Goal: Transaction & Acquisition: Purchase product/service

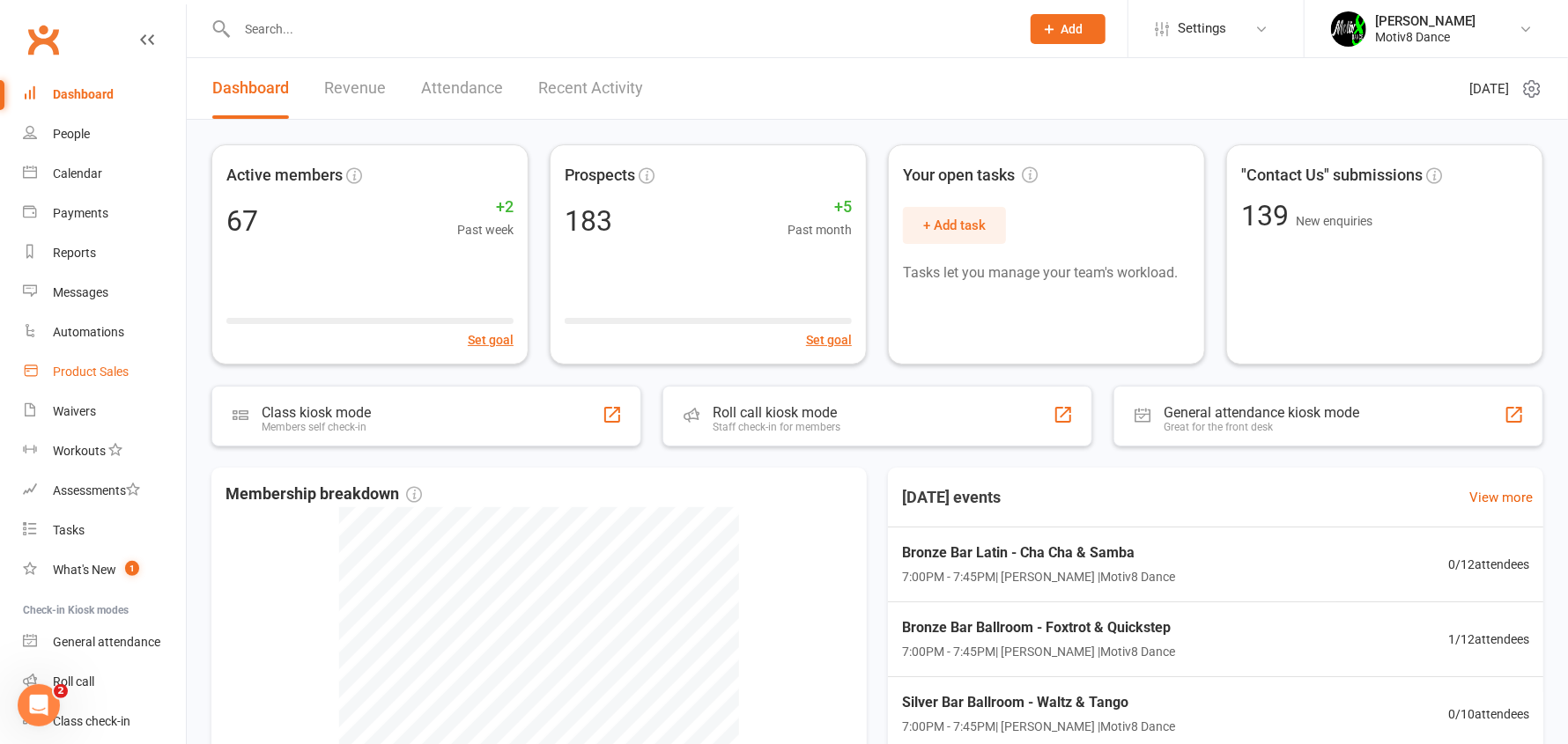
click at [104, 372] on div "Product Sales" at bounding box center [91, 372] width 76 height 14
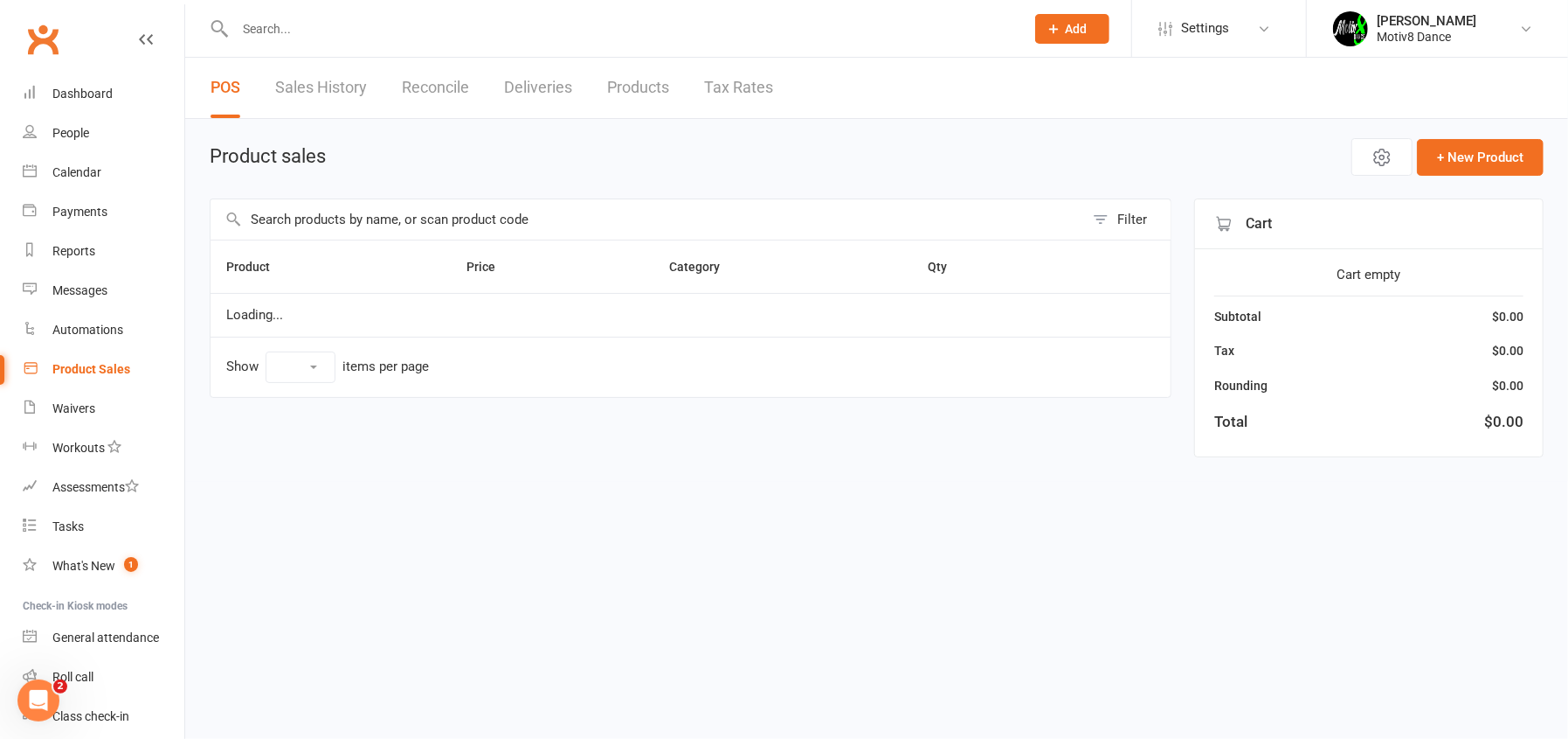
select select "10"
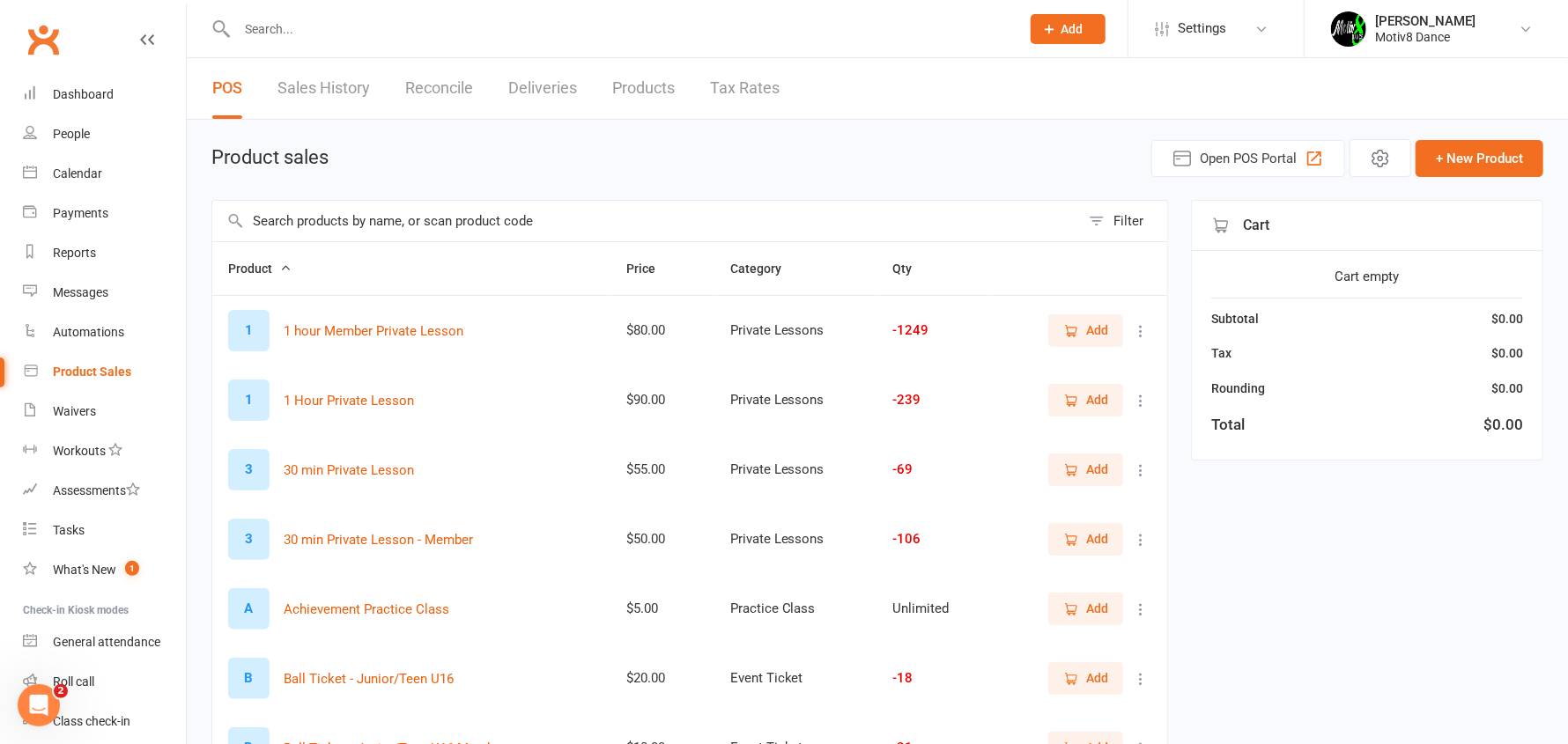
click at [317, 78] on link "Sales History" at bounding box center [323, 89] width 93 height 60
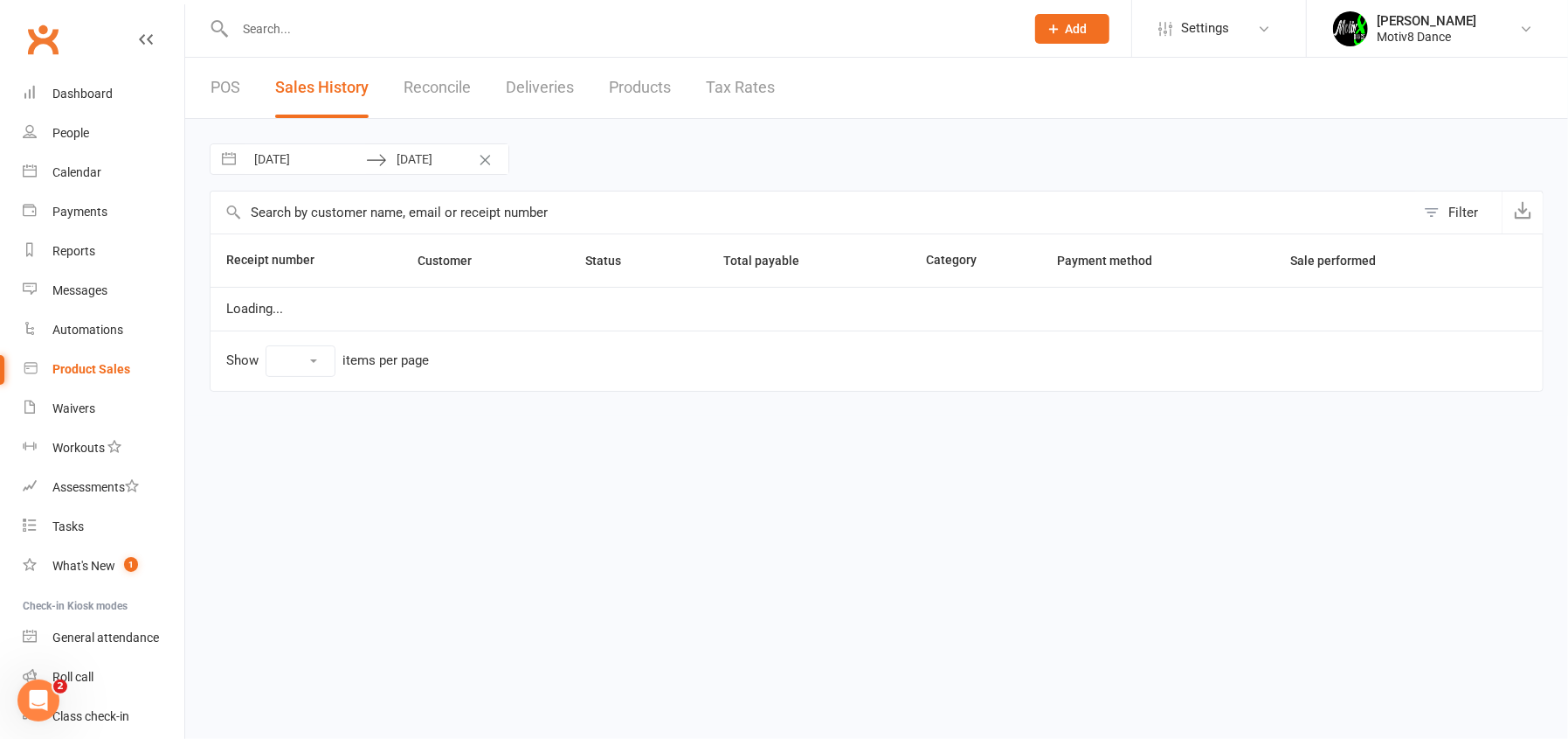
select select "100"
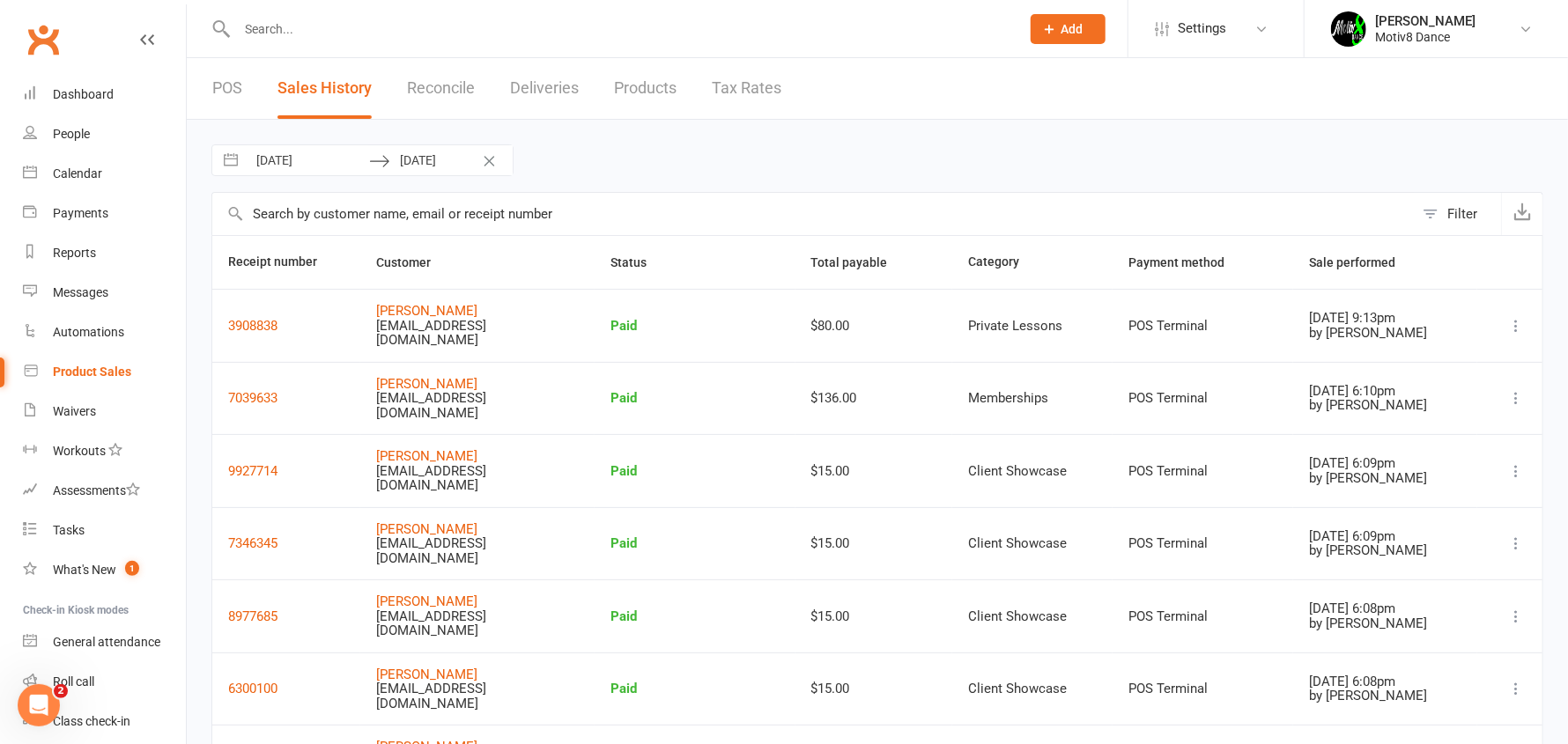
click at [322, 157] on input "[DATE]" at bounding box center [307, 160] width 122 height 30
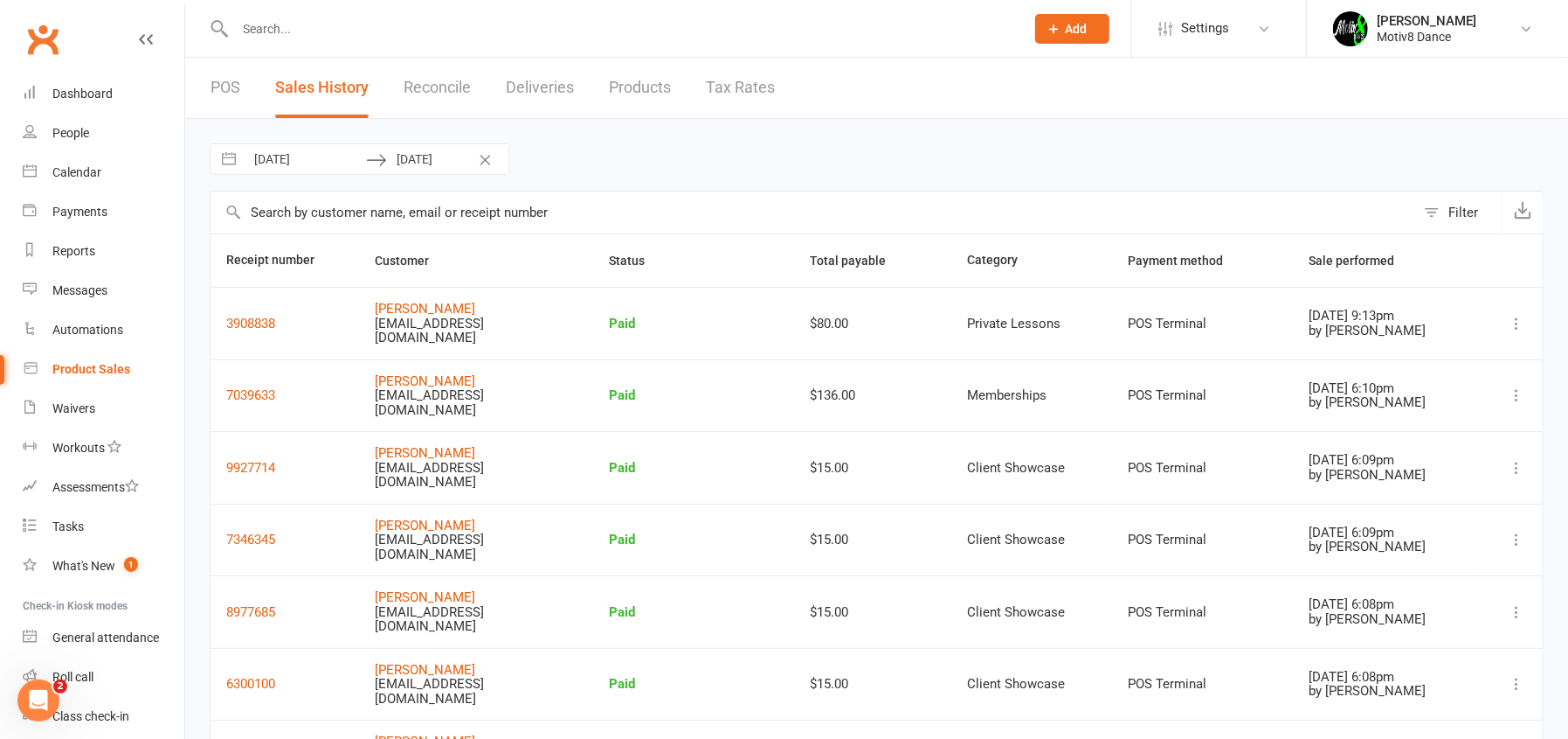
select select "7"
select select "2025"
select select "8"
select select "2025"
select select "9"
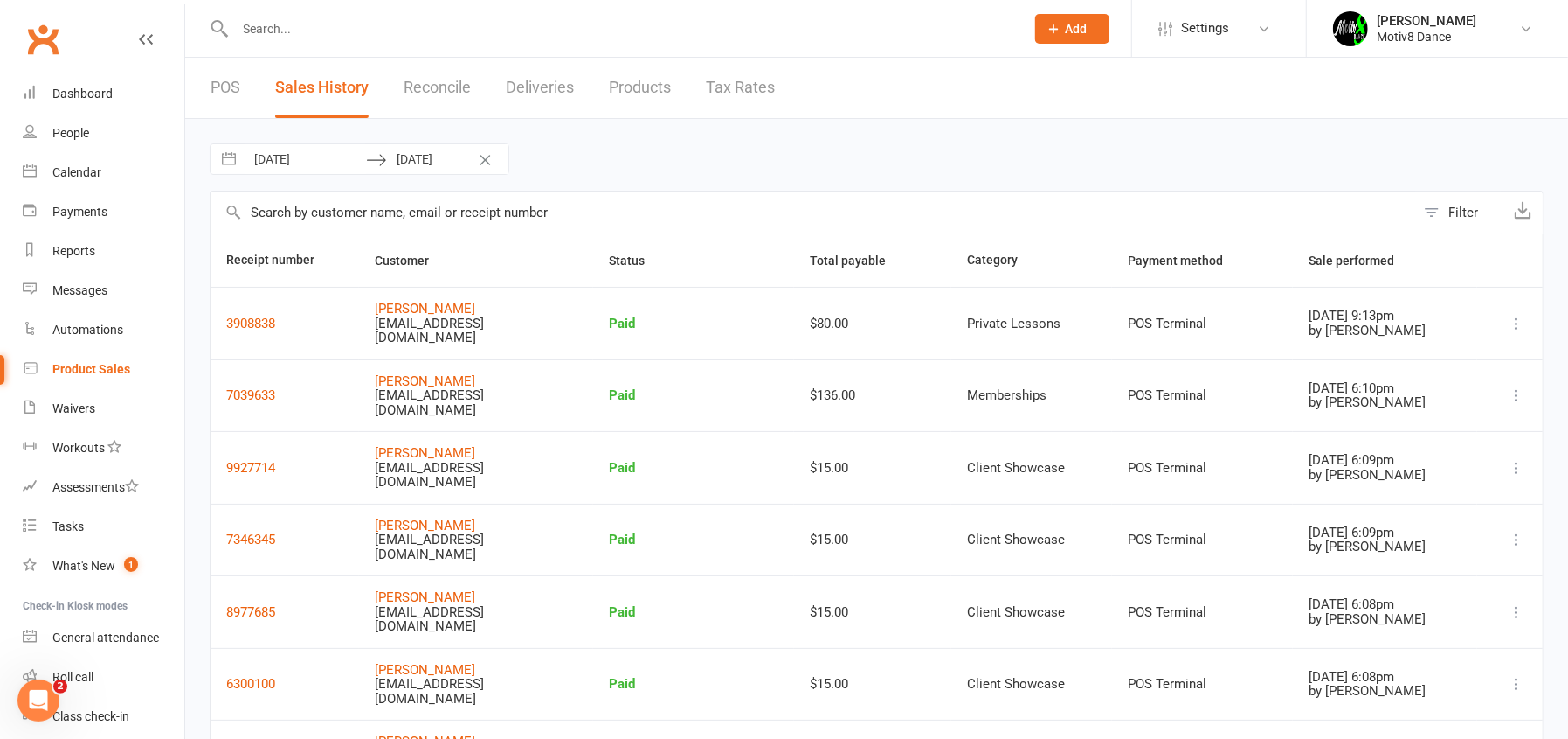
select select "2025"
select select "10"
select select "2025"
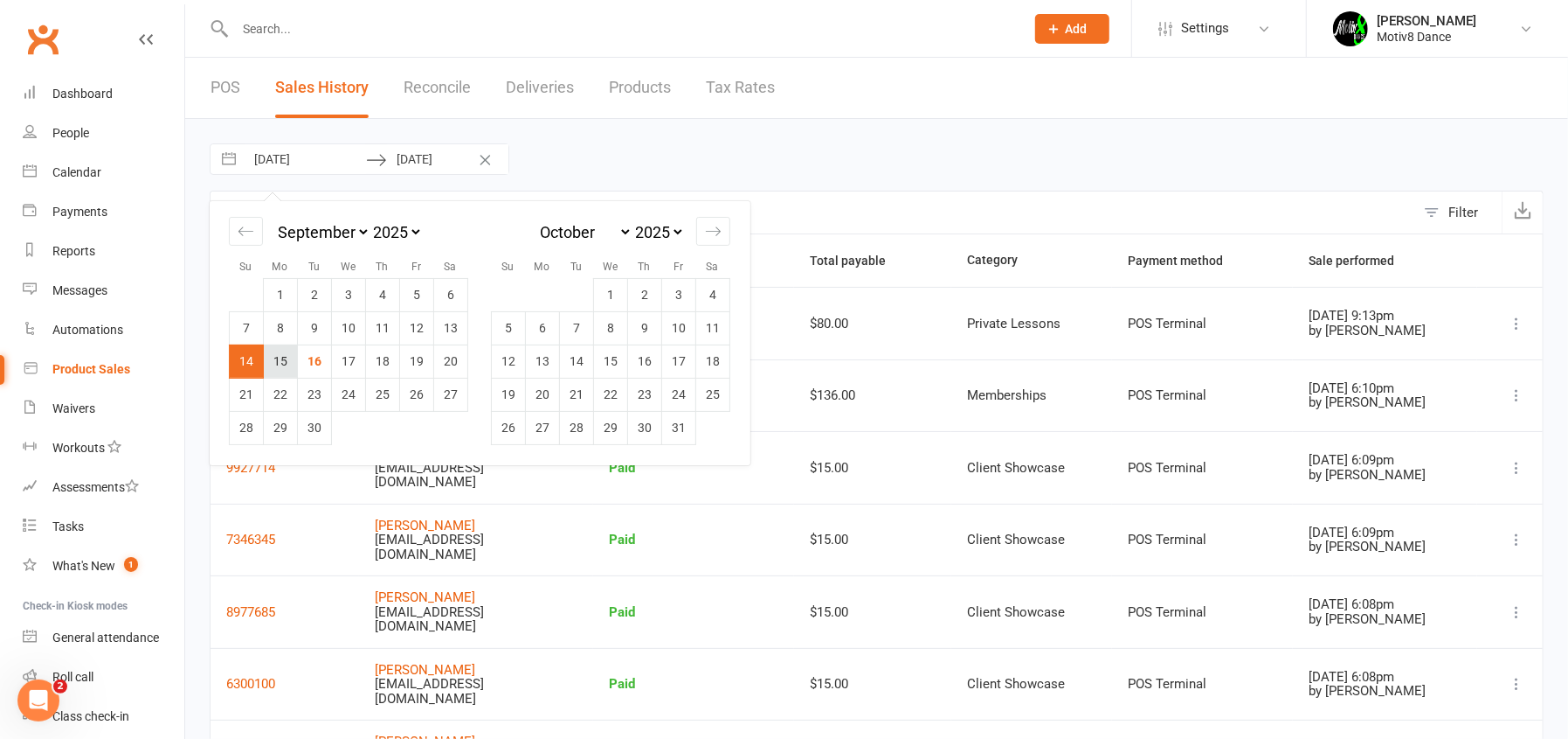
click at [284, 357] on td "15" at bounding box center [281, 361] width 34 height 33
type input "[DATE]"
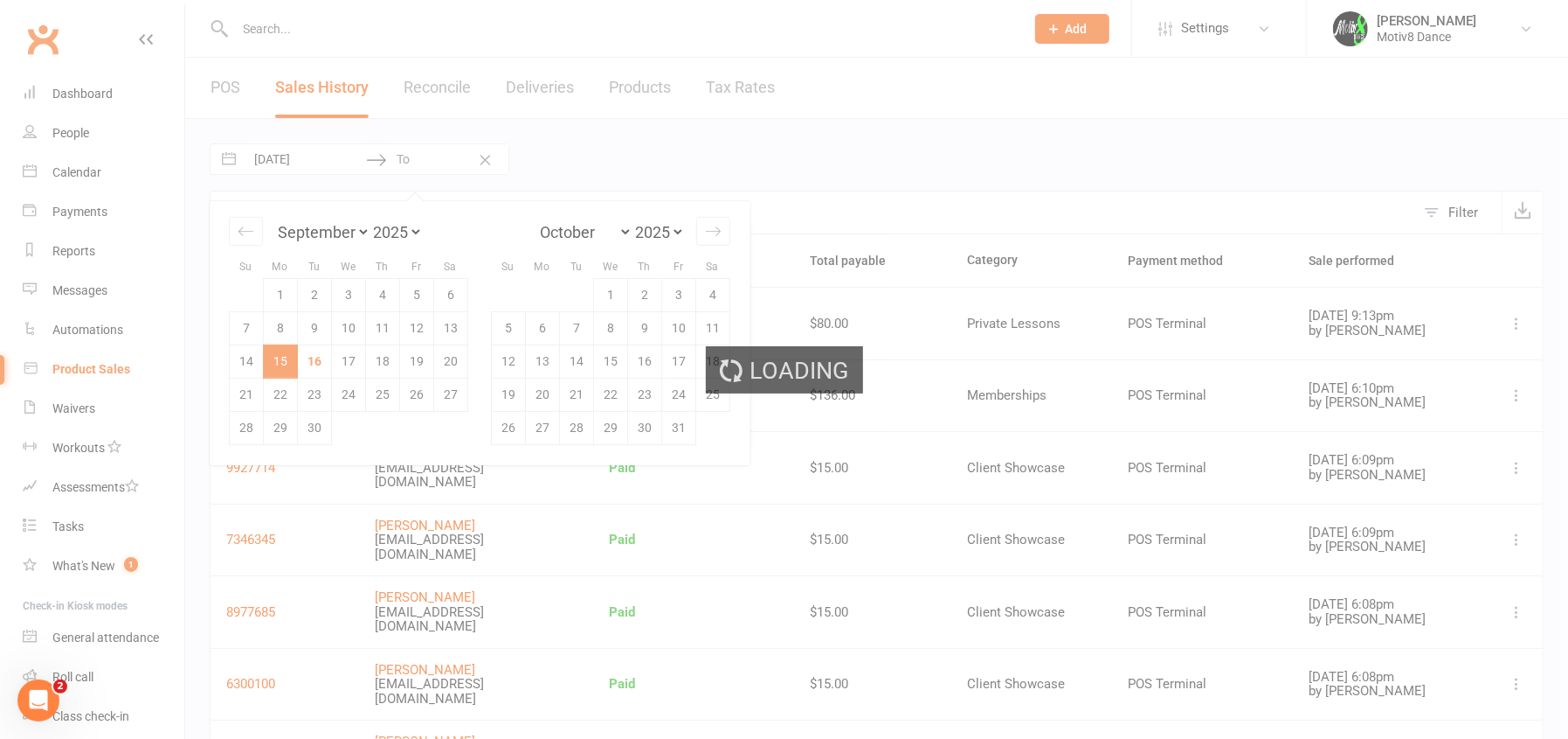
click at [285, 357] on div "Loading" at bounding box center [784, 369] width 1568 height 739
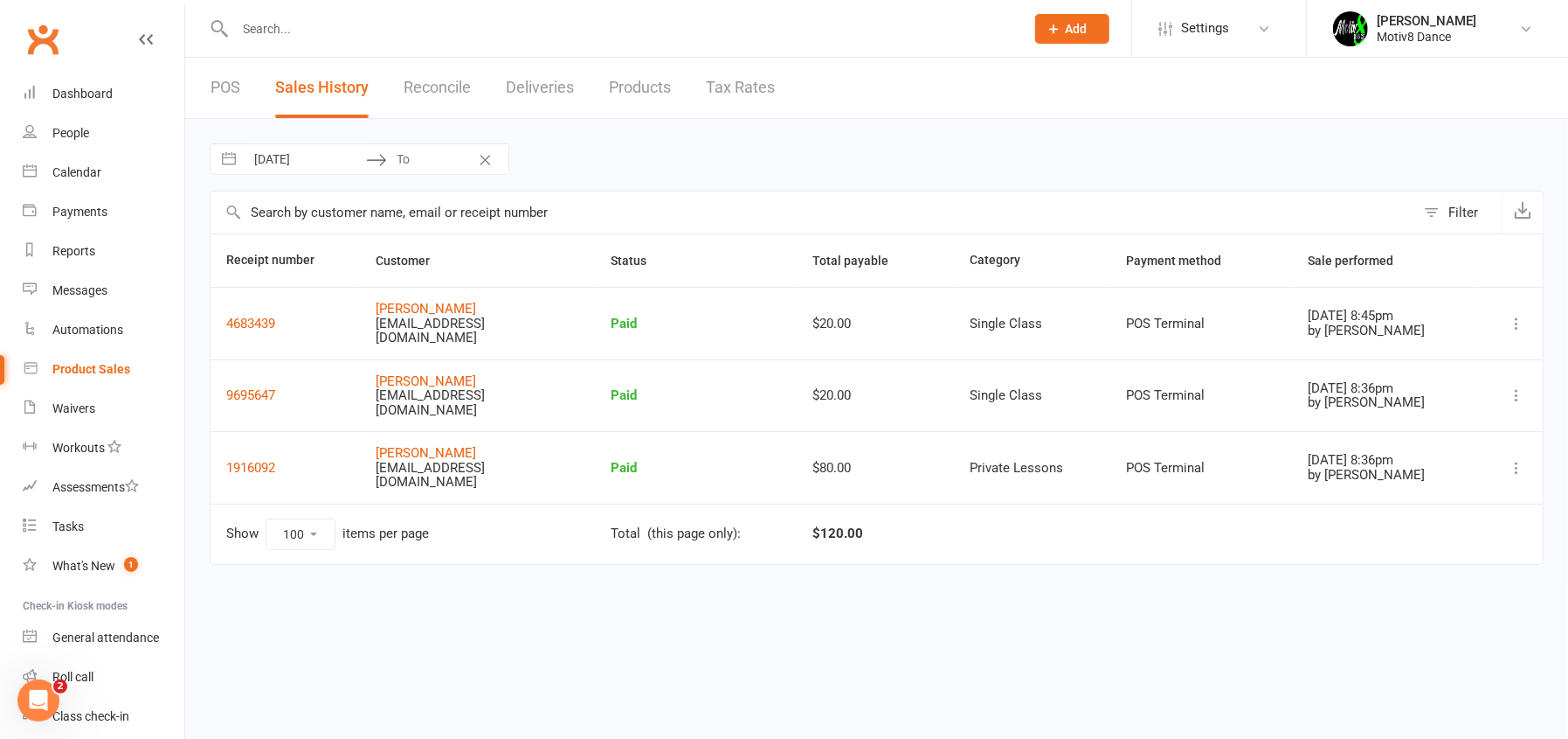
select select "7"
select select "2025"
select select "8"
select select "2025"
select select "9"
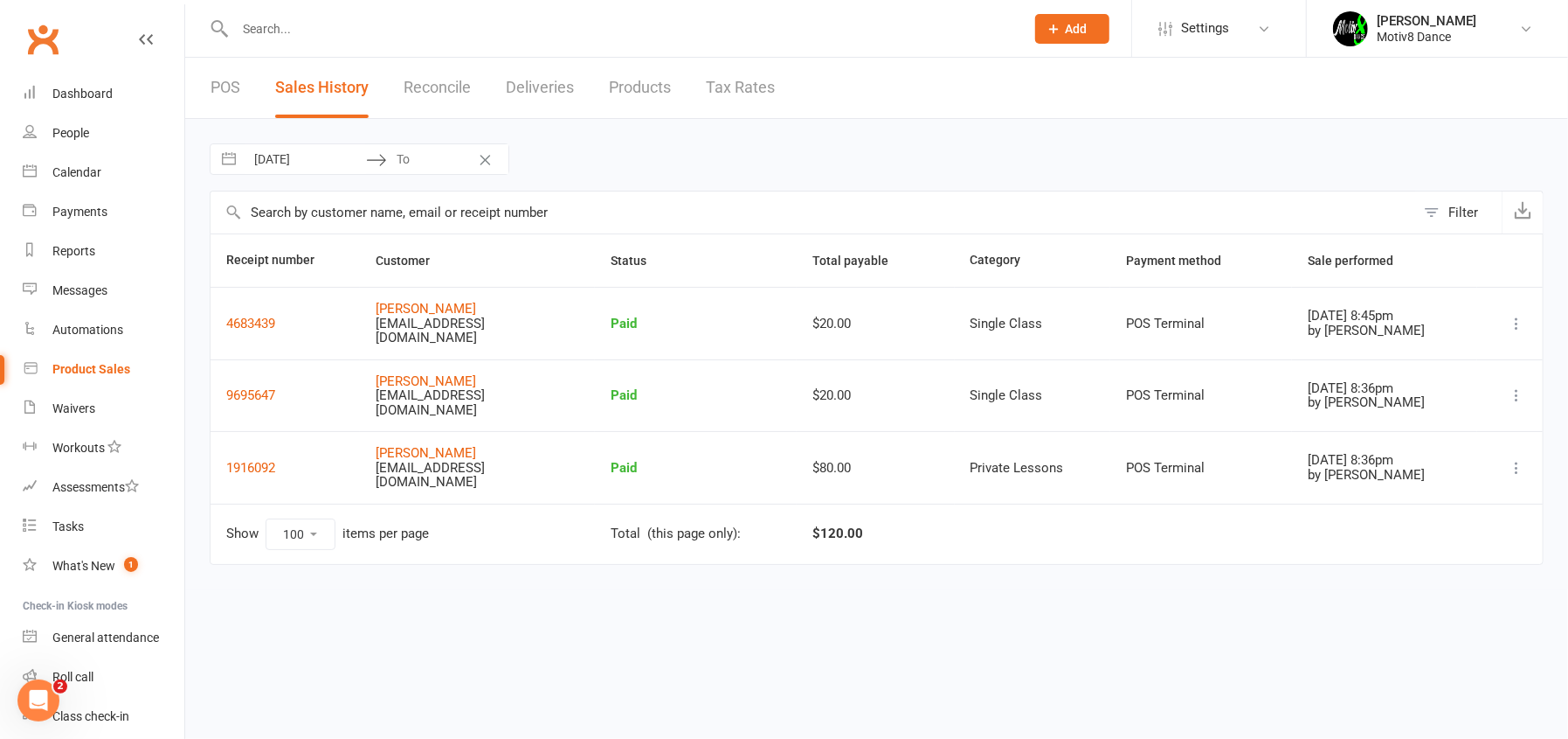
select select "2025"
select select "10"
select select "2025"
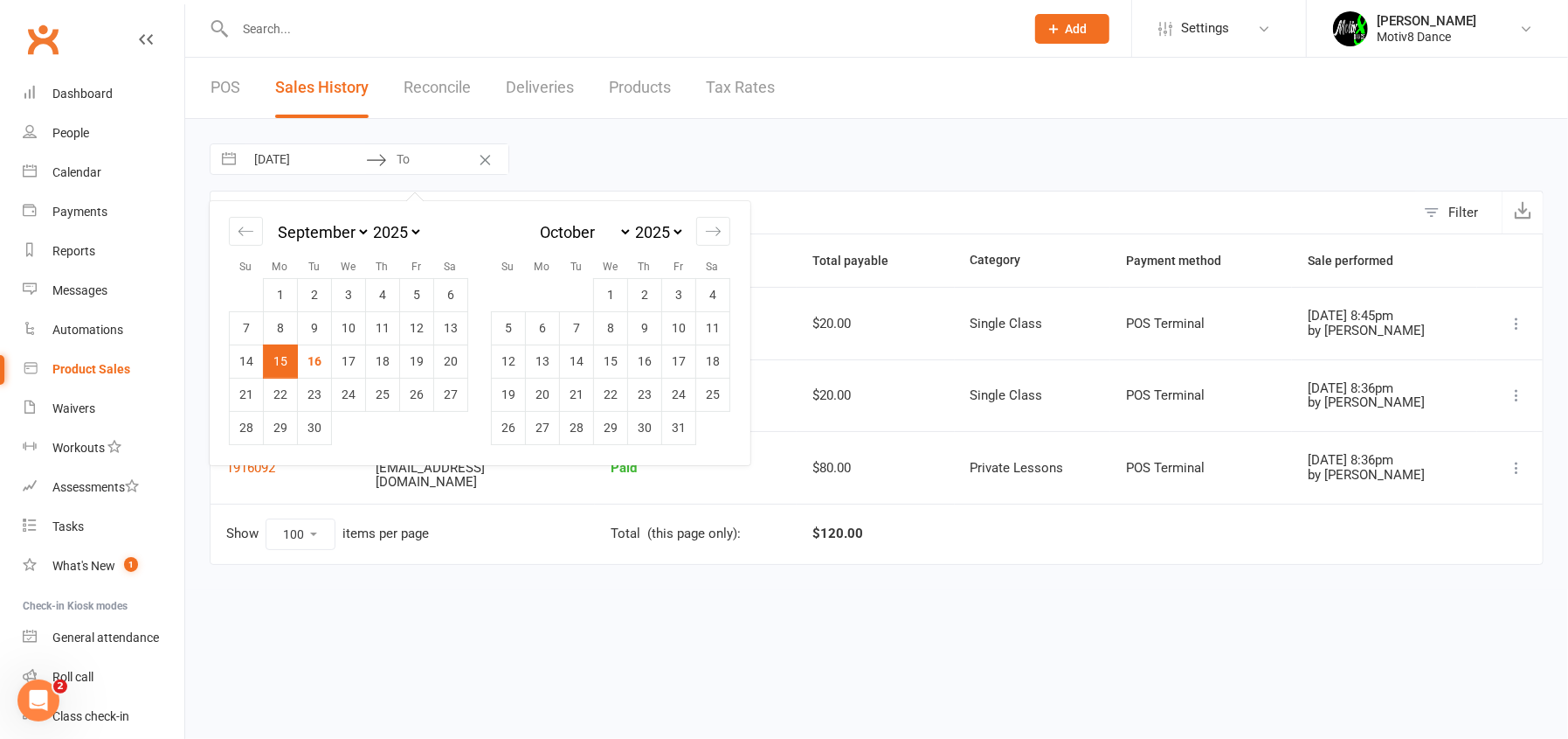
click at [401, 161] on input "To" at bounding box center [447, 159] width 121 height 30
click at [286, 355] on td "15" at bounding box center [281, 361] width 34 height 33
type input "[DATE]"
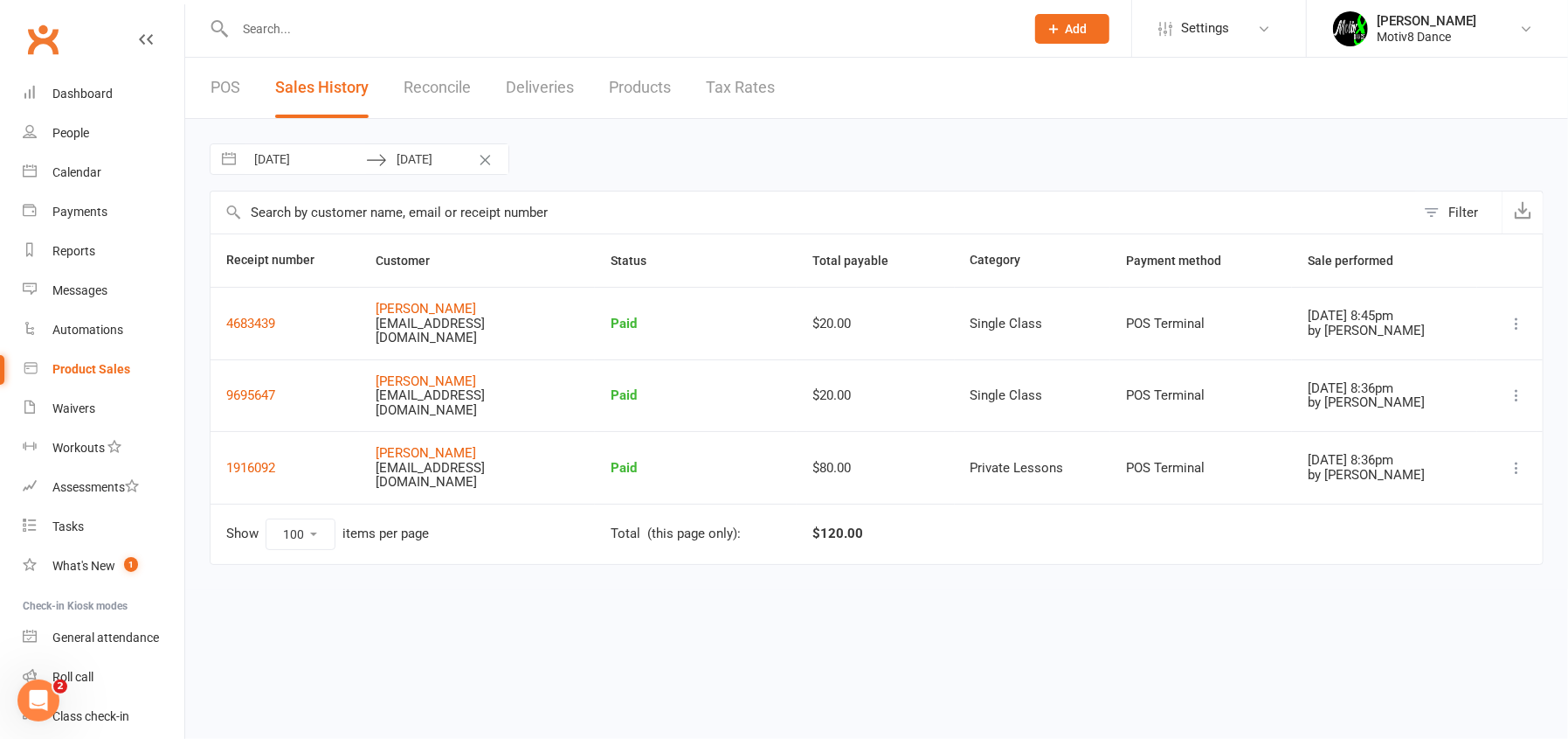
click at [225, 85] on link "POS" at bounding box center [226, 88] width 30 height 60
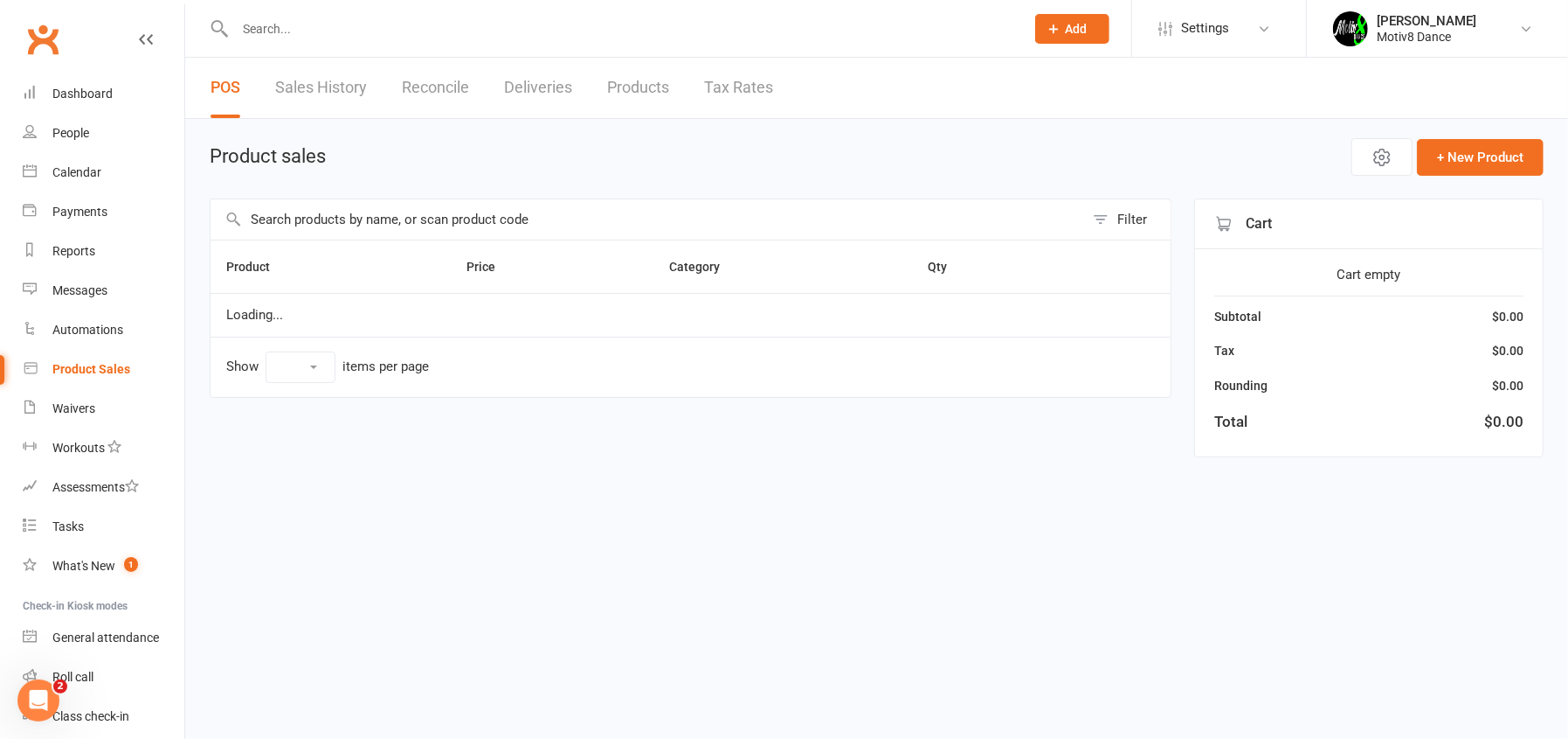
select select "10"
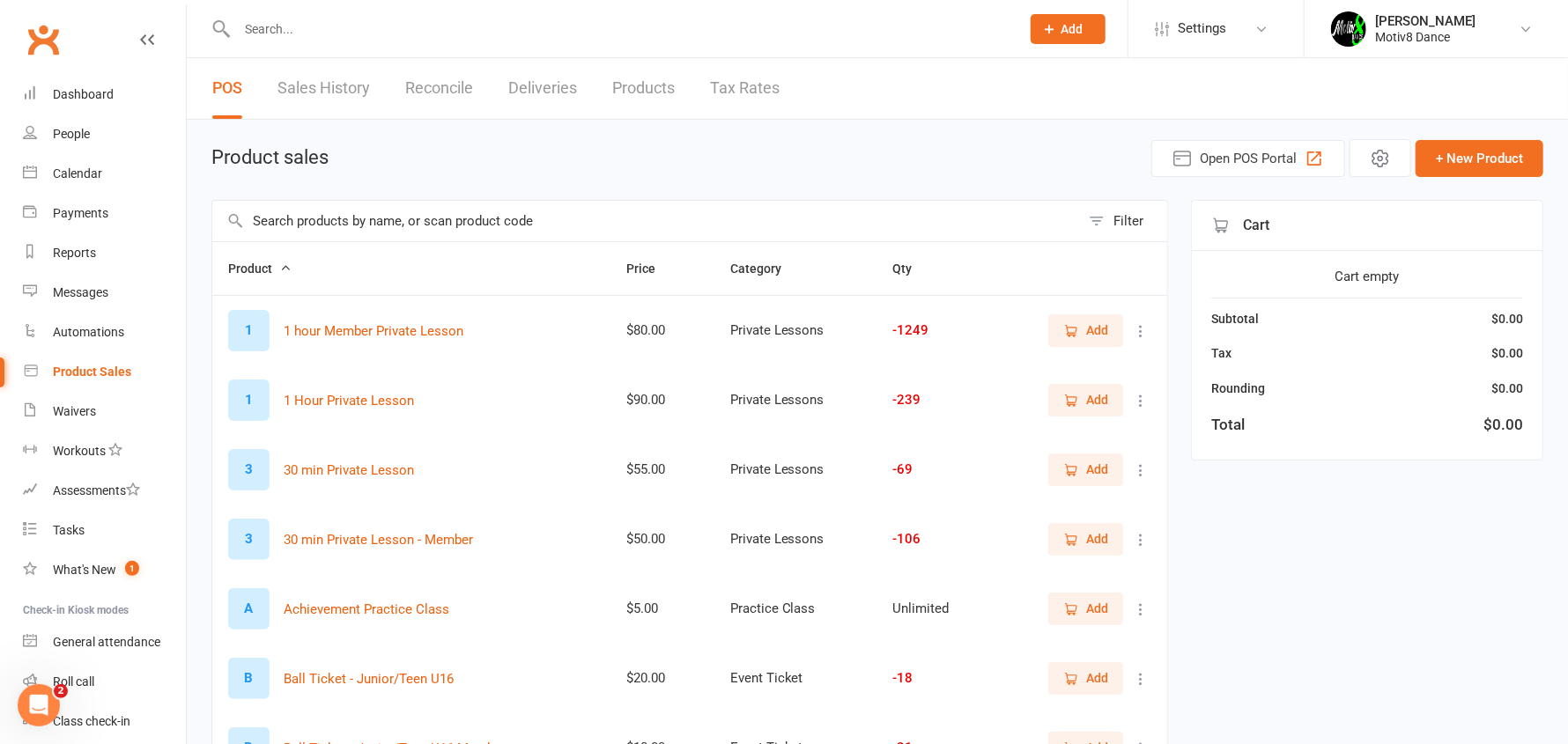
click at [299, 227] on input "text" at bounding box center [646, 221] width 867 height 41
click at [1080, 332] on span "Add" at bounding box center [1086, 331] width 45 height 20
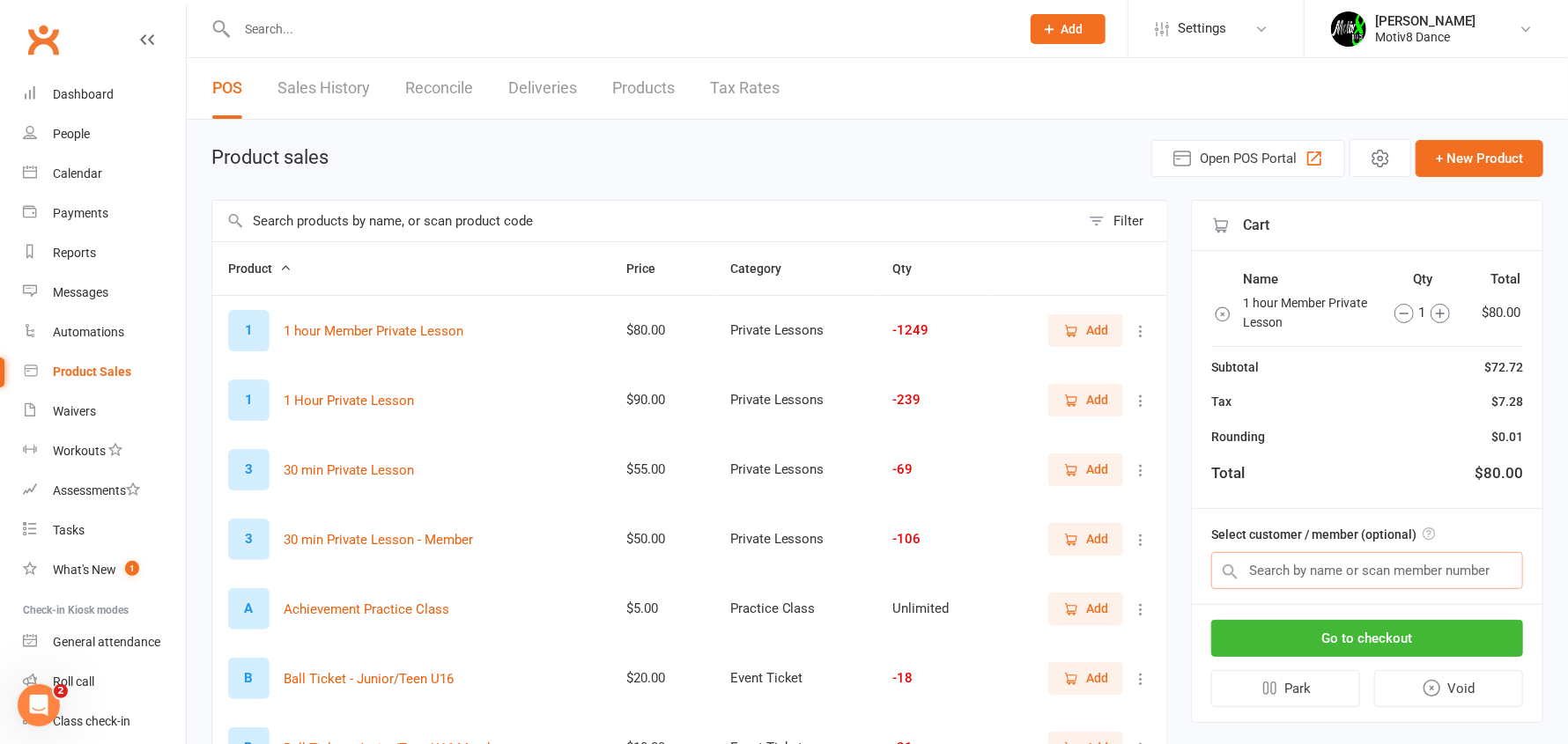
click at [1288, 566] on input "text" at bounding box center [1367, 570] width 312 height 37
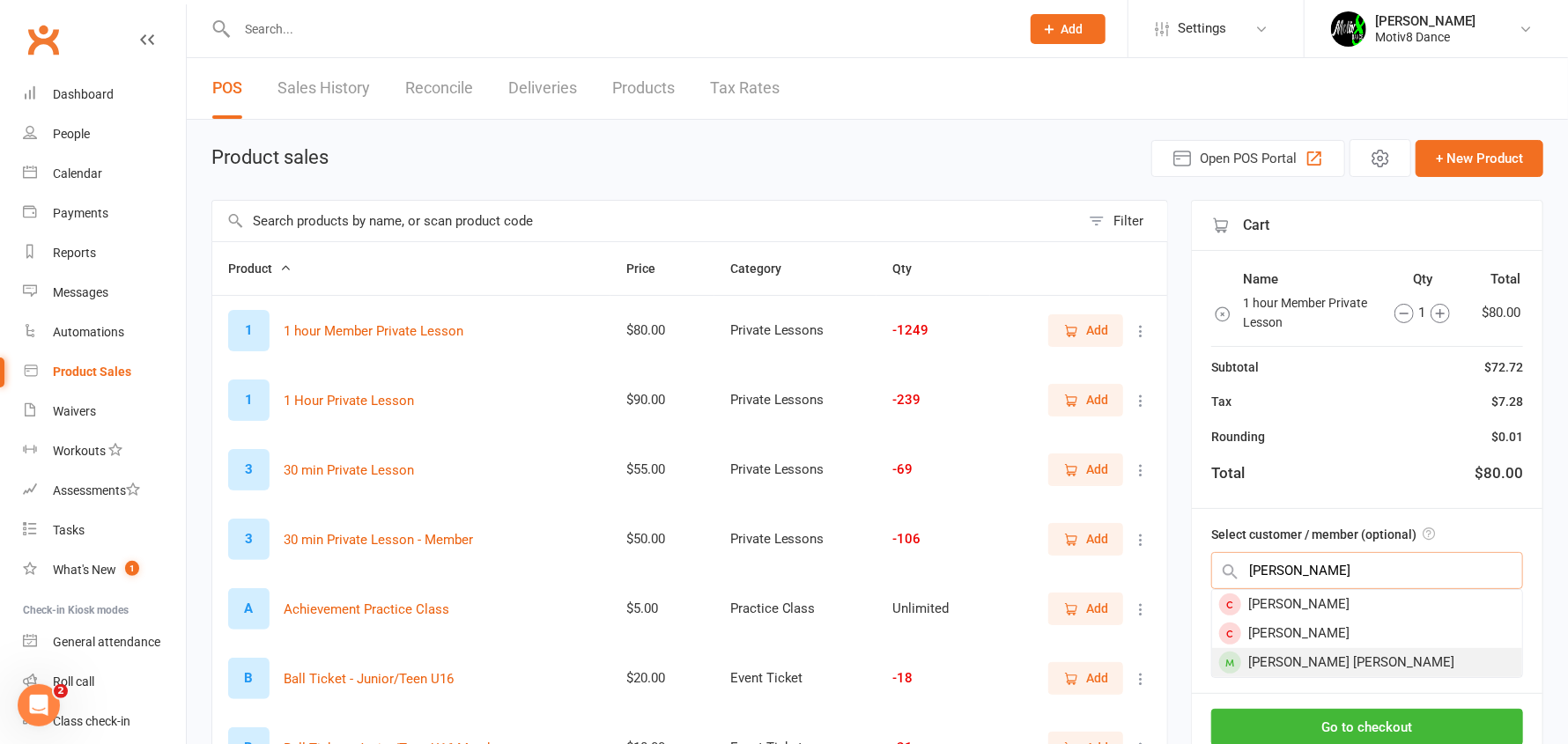
type input "[PERSON_NAME]"
click at [1292, 656] on div "[PERSON_NAME] [PERSON_NAME]" at bounding box center [1367, 662] width 310 height 29
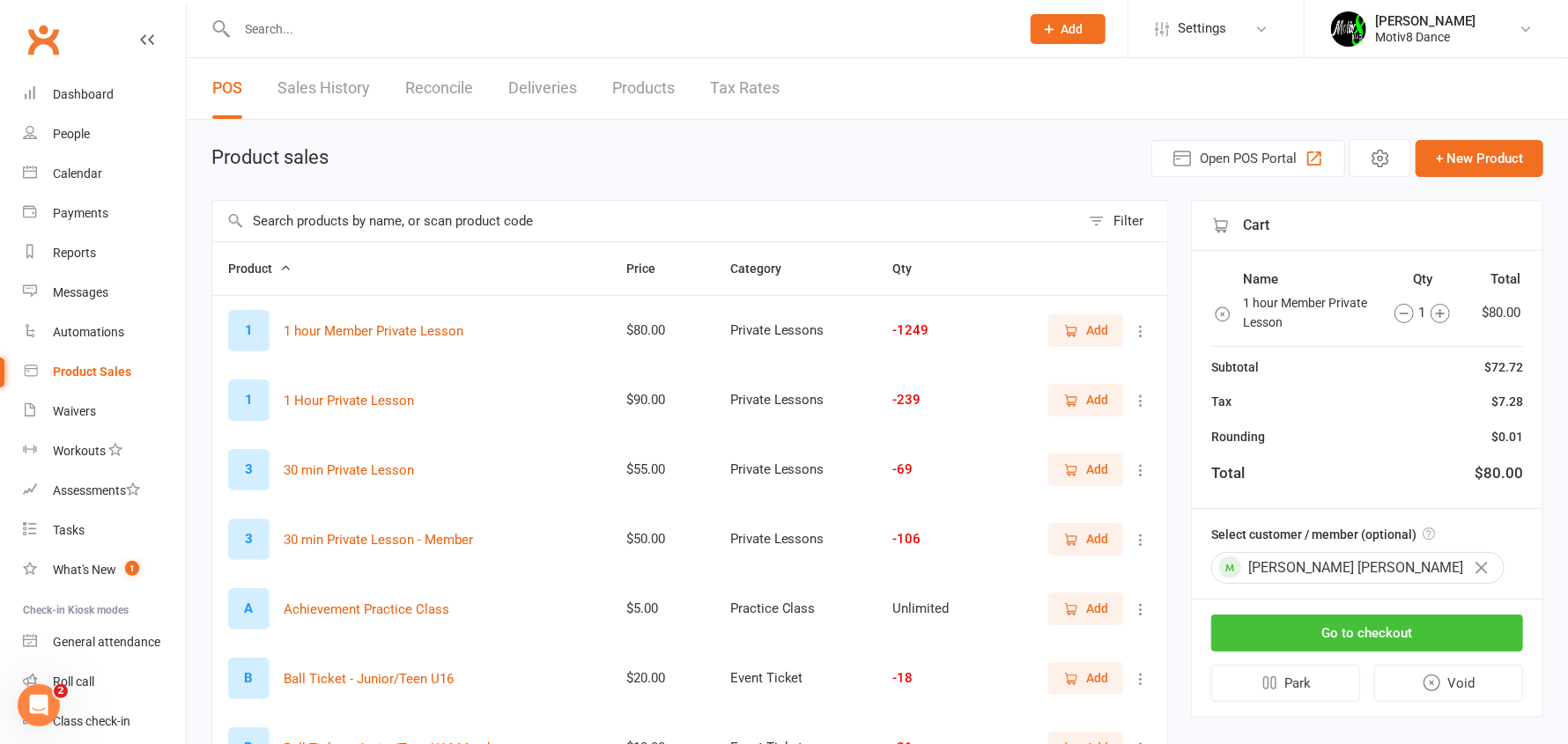
click at [1320, 636] on button "Go to checkout" at bounding box center [1367, 633] width 312 height 37
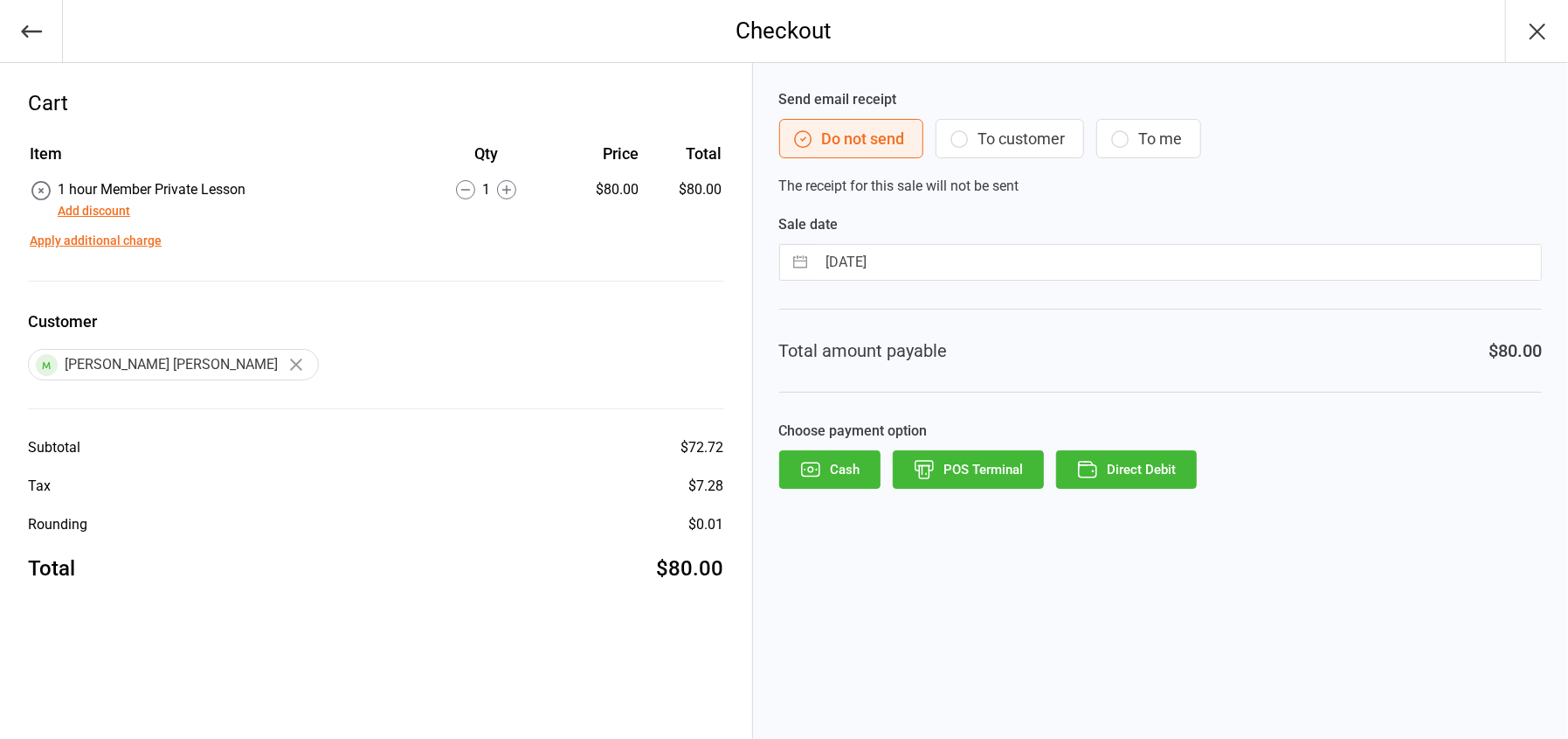
click at [936, 481] on button "POS Terminal" at bounding box center [969, 470] width 151 height 39
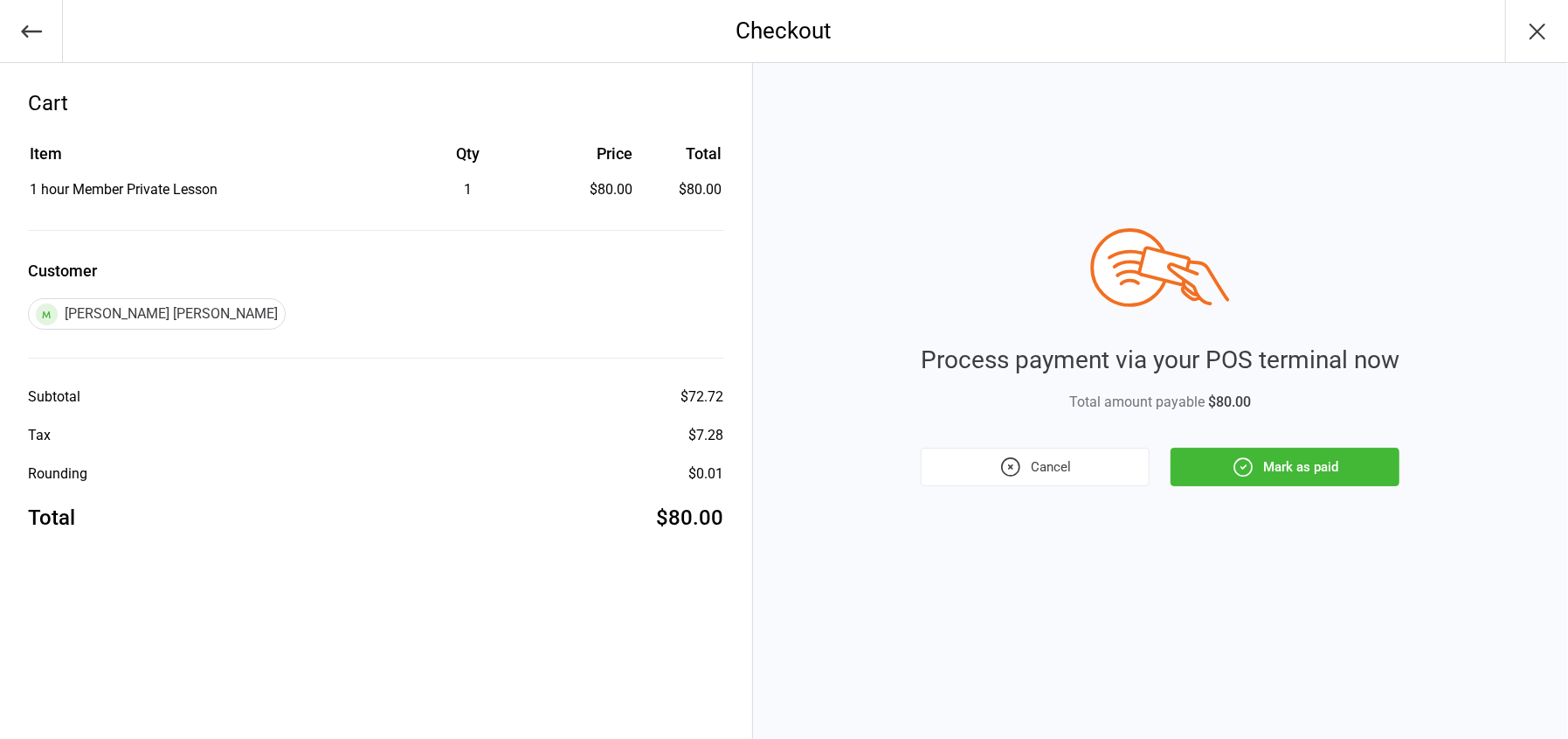
click at [1211, 472] on button "Mark as paid" at bounding box center [1285, 467] width 229 height 39
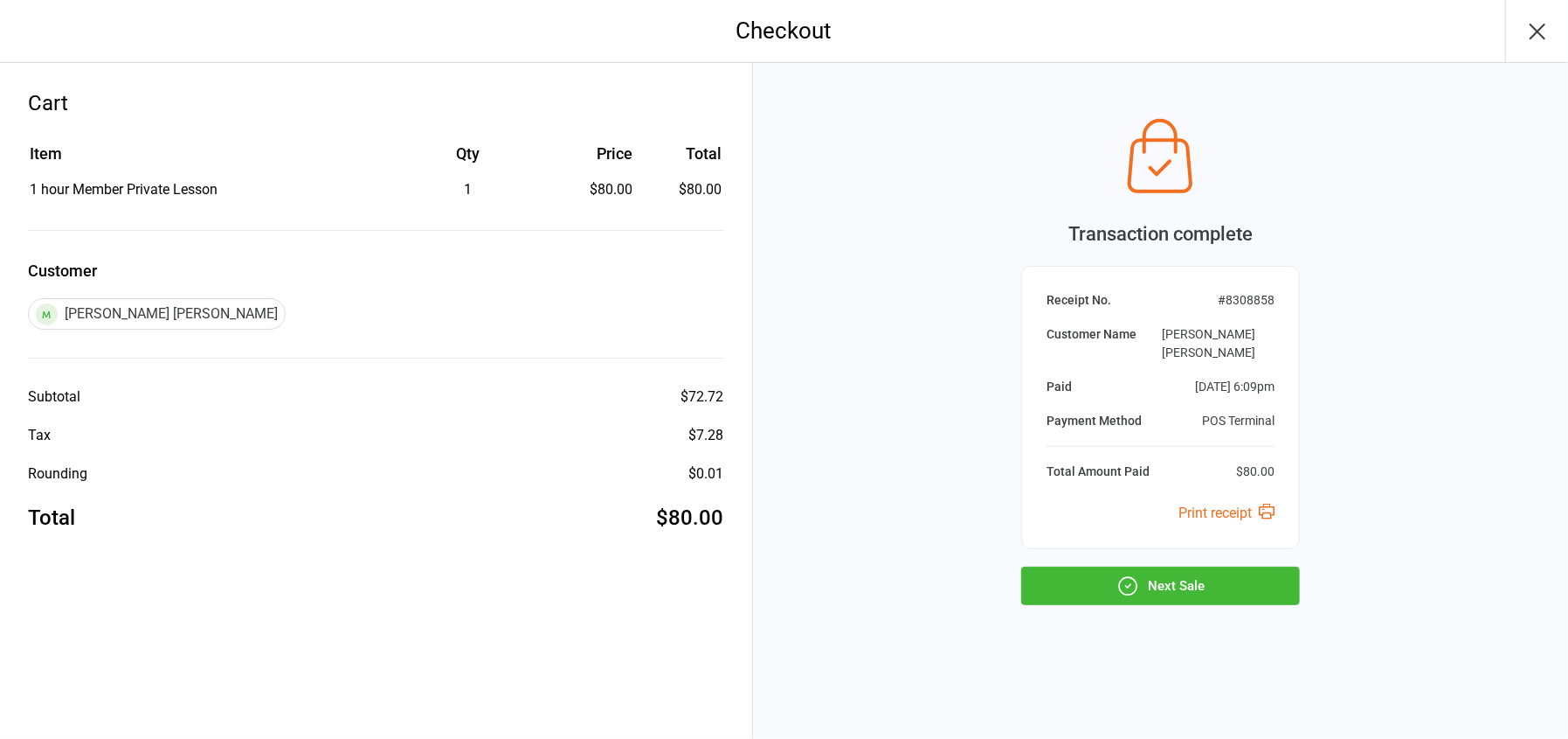
click at [1232, 570] on button "Next Sale" at bounding box center [1161, 586] width 279 height 39
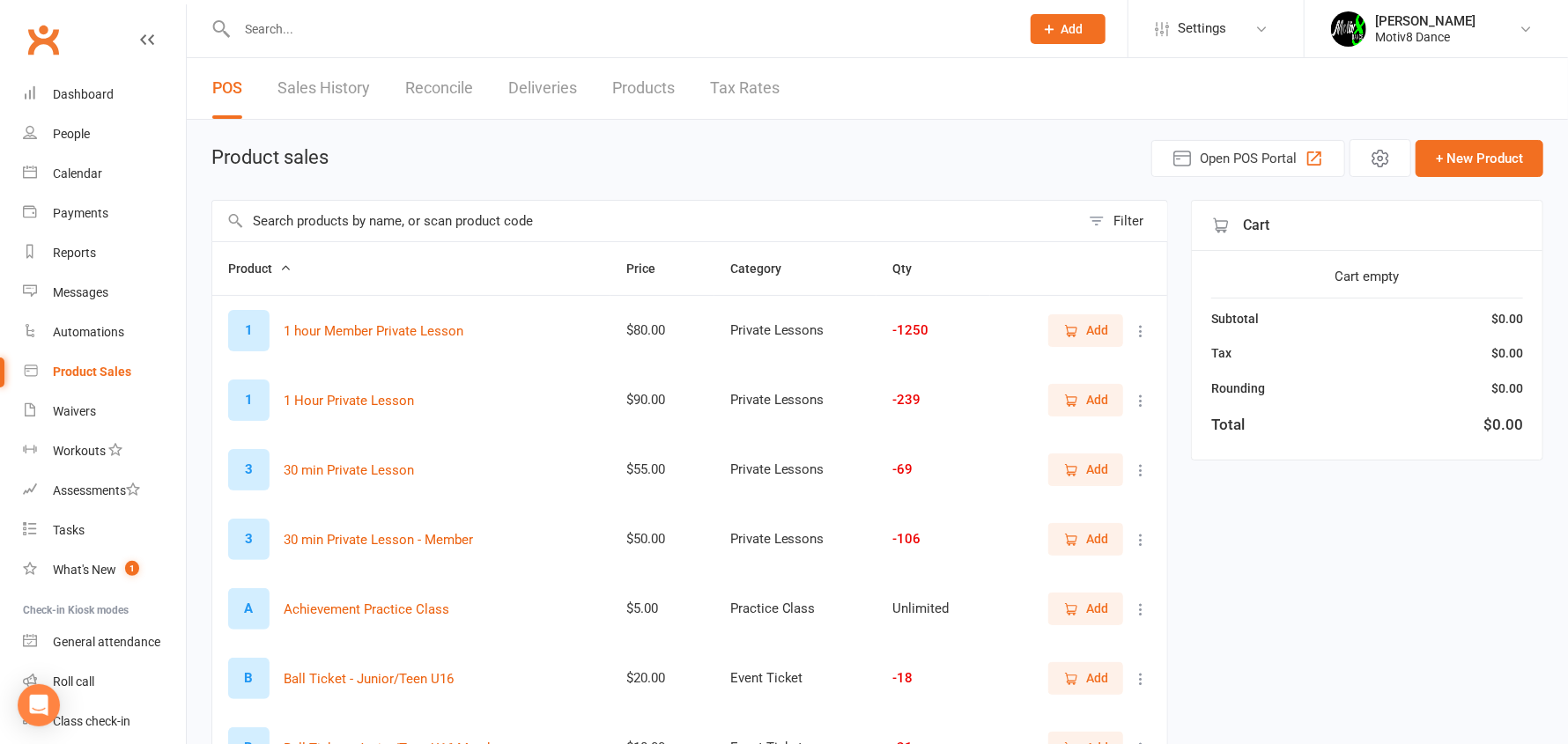
click at [480, 168] on div "Product sales Open POS Portal + New Product" at bounding box center [877, 158] width 1332 height 38
